Goal: Task Accomplishment & Management: Use online tool/utility

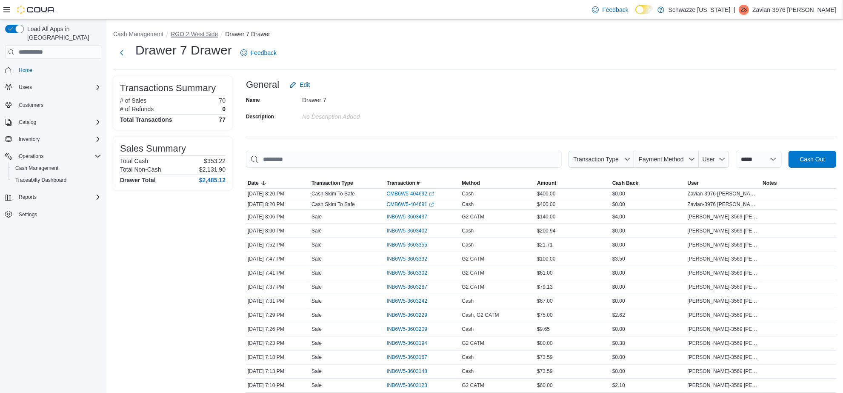
click at [188, 33] on button "RGO 2 West Side" at bounding box center [194, 34] width 47 height 7
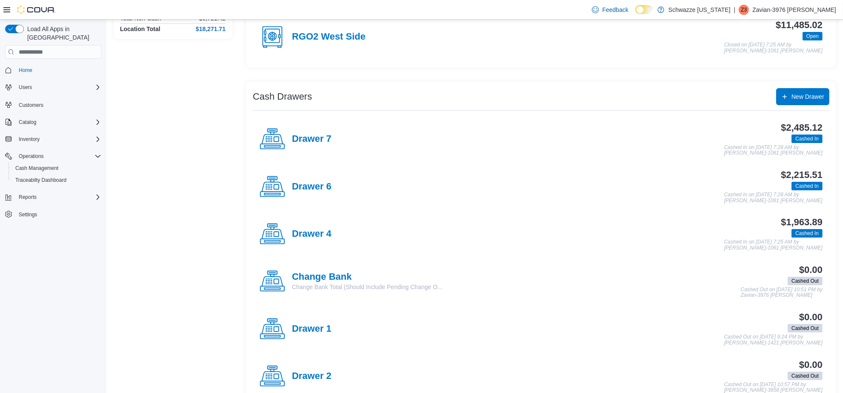
scroll to position [106, 0]
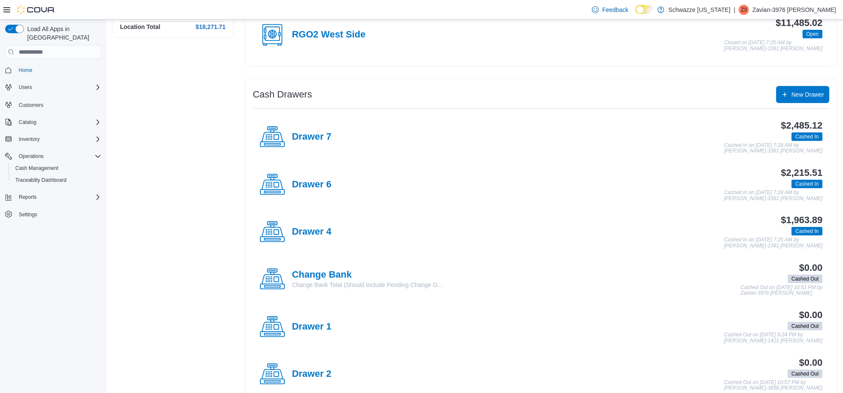
click at [332, 231] on div "$1,963.89 Cashed In Cashed In on [DATE] 7:25 AM by [PERSON_NAME]-1061 [PERSON_N…" at bounding box center [577, 232] width 491 height 34
click at [327, 231] on h4 "Drawer 4" at bounding box center [312, 231] width 40 height 11
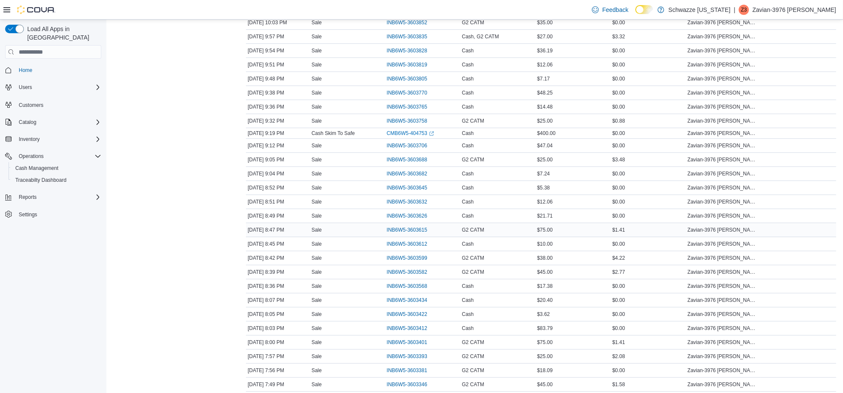
scroll to position [372, 0]
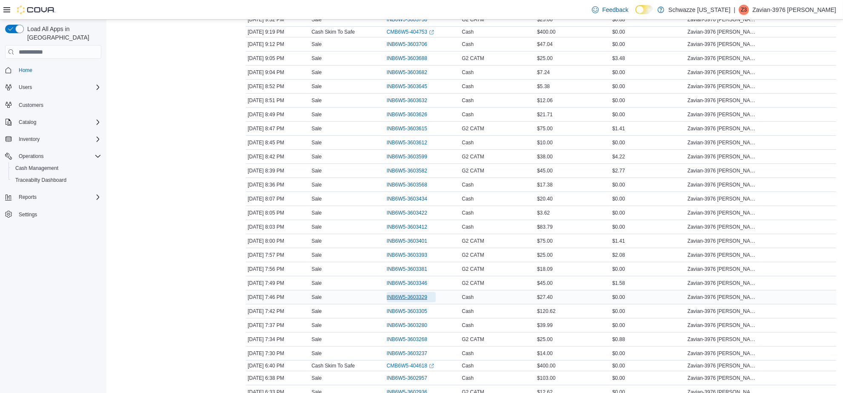
click at [411, 299] on span "INB6W5-3603329" at bounding box center [407, 297] width 40 height 7
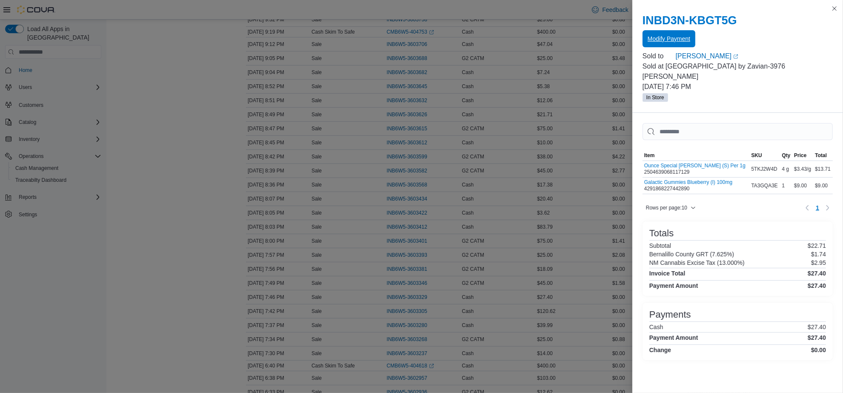
click at [648, 34] on span "Modify Payment" at bounding box center [669, 38] width 43 height 17
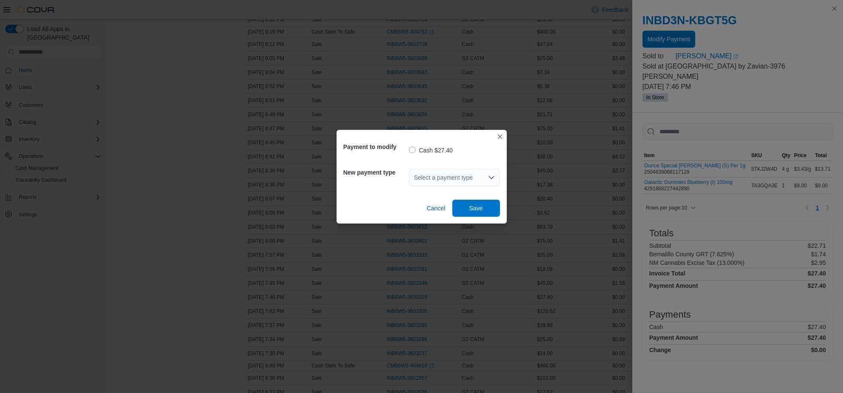
click at [473, 175] on div "Select a payment type" at bounding box center [454, 177] width 91 height 17
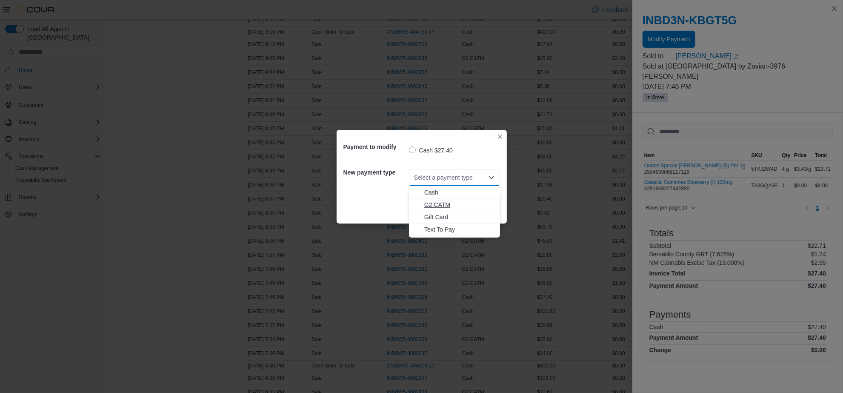
click at [444, 207] on span "G2 CATM" at bounding box center [459, 204] width 71 height 9
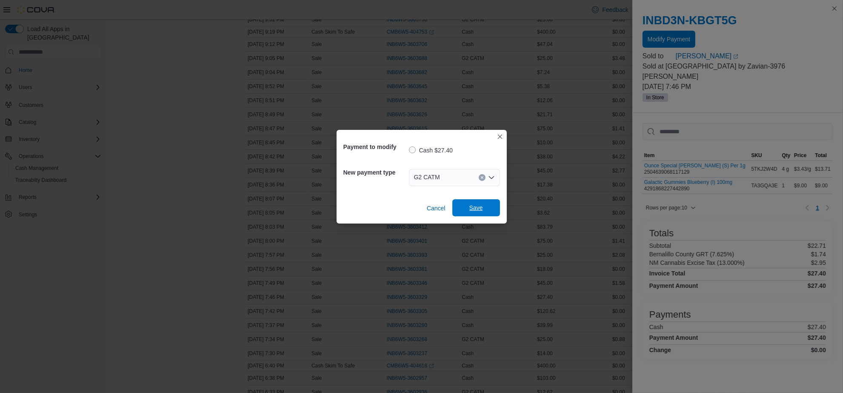
click at [475, 211] on span "Save" at bounding box center [477, 207] width 14 height 9
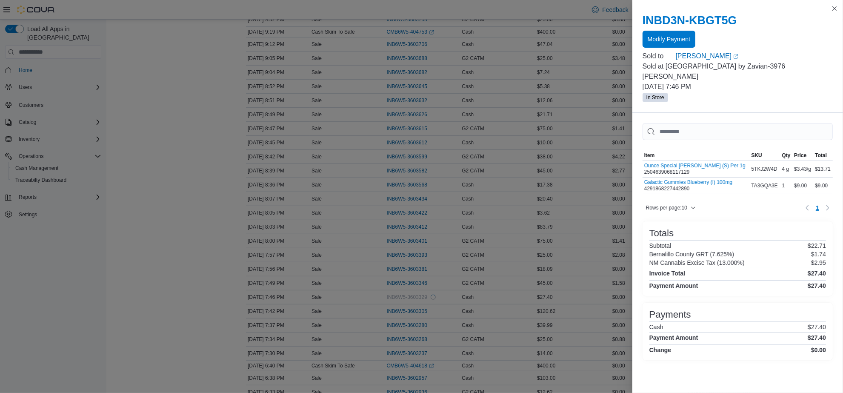
scroll to position [0, 0]
click at [838, 9] on button "Close this dialog" at bounding box center [835, 8] width 10 height 10
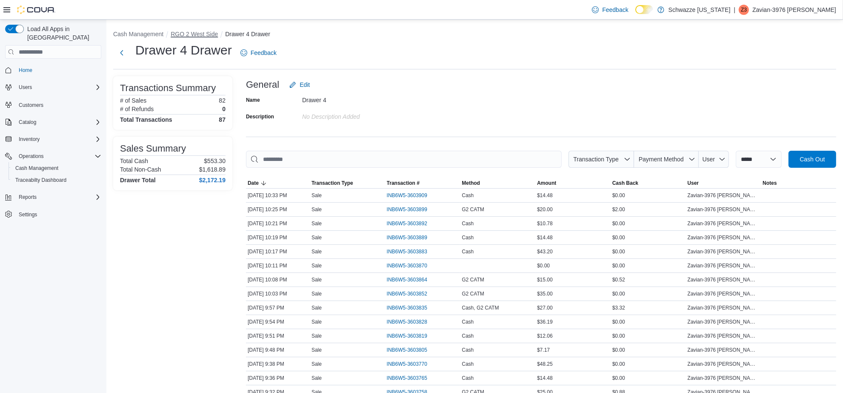
click at [205, 35] on button "RGO 2 West Side" at bounding box center [194, 34] width 47 height 7
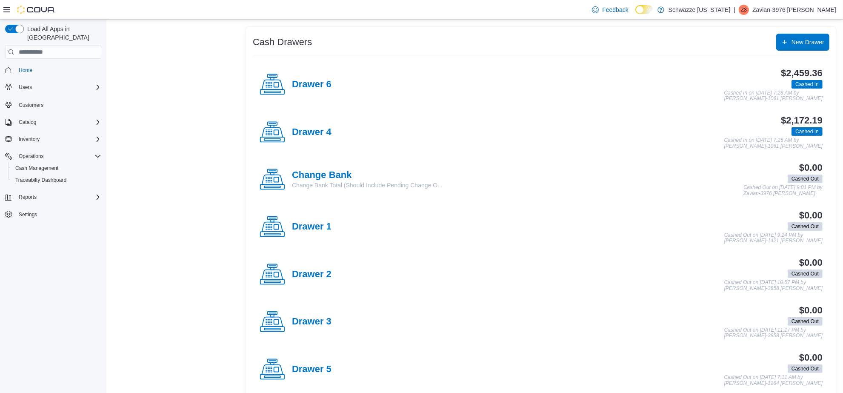
scroll to position [160, 0]
click at [311, 81] on h4 "Drawer 6" at bounding box center [312, 83] width 40 height 11
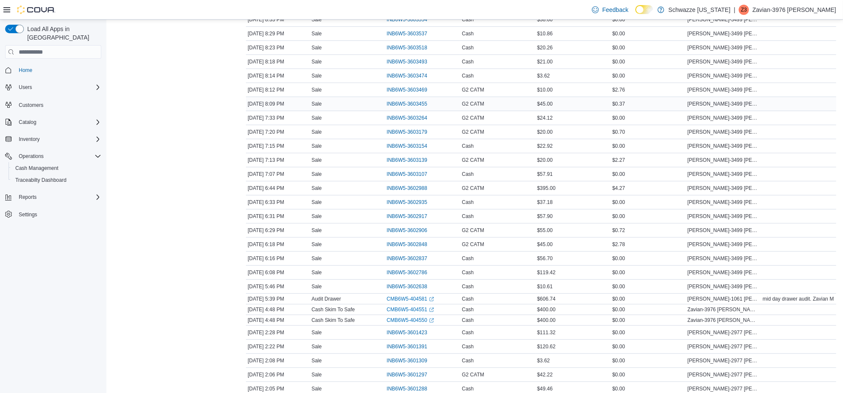
scroll to position [479, 0]
click at [411, 261] on span "INB6W5-3602837" at bounding box center [407, 257] width 40 height 7
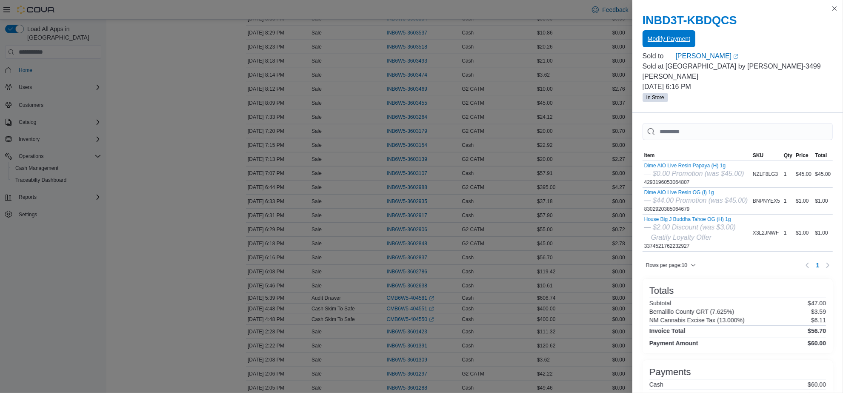
click at [672, 31] on span "Modify Payment" at bounding box center [669, 38] width 43 height 17
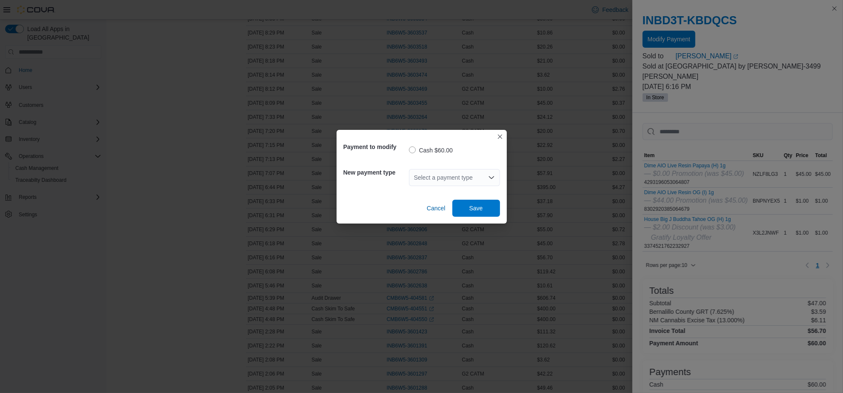
click at [452, 178] on div "Select a payment type" at bounding box center [454, 177] width 91 height 17
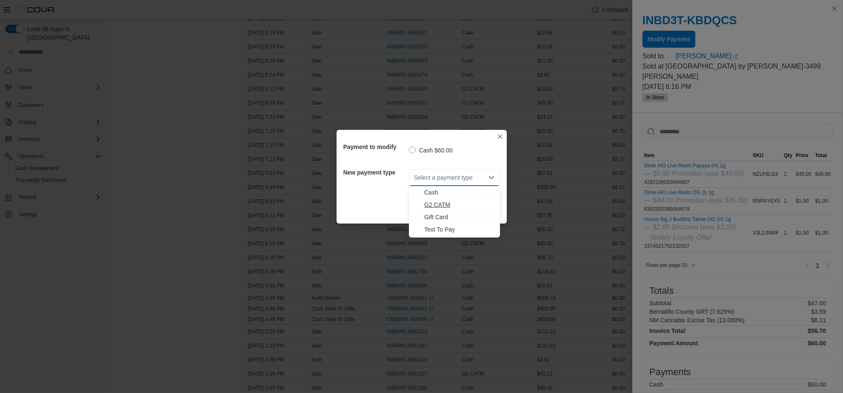
click at [441, 204] on span "G2 CATM" at bounding box center [459, 204] width 71 height 9
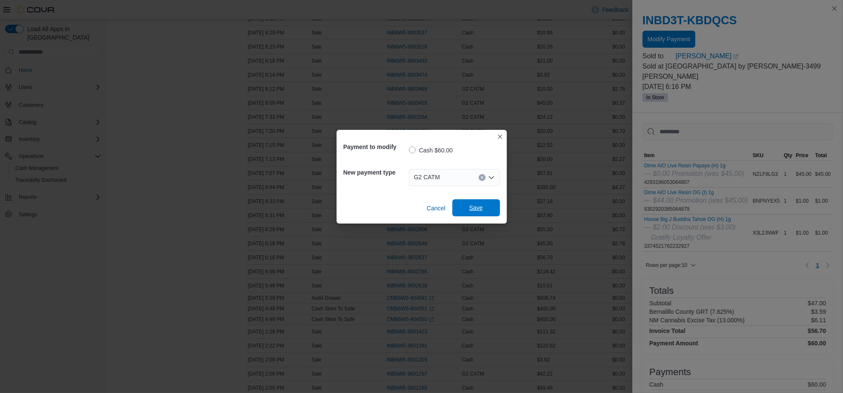
click at [484, 213] on span "Save" at bounding box center [476, 207] width 37 height 17
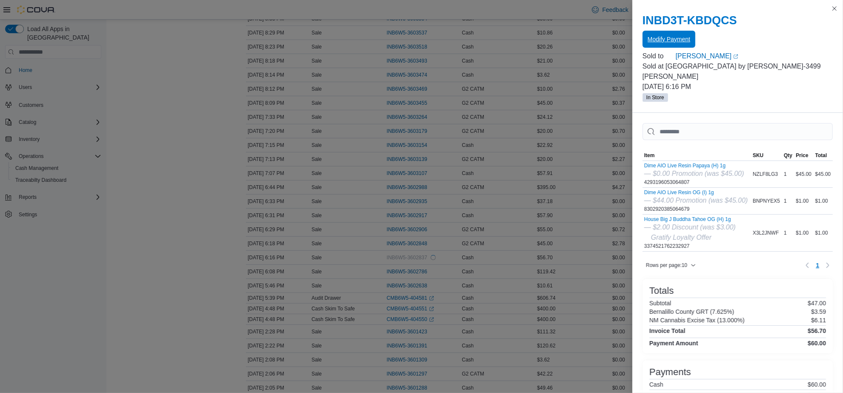
scroll to position [0, 0]
